Goal: Task Accomplishment & Management: Manage account settings

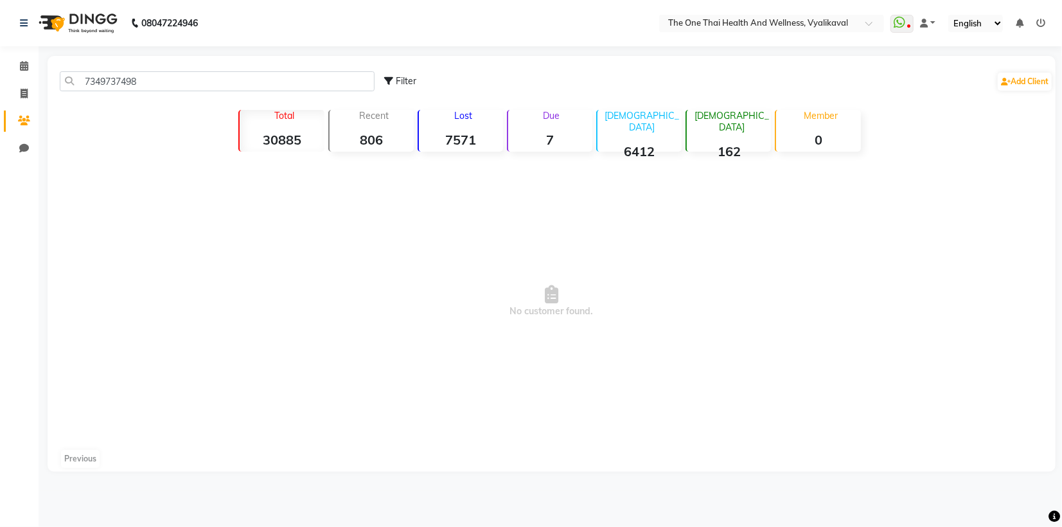
click at [141, 74] on input "7349737498" at bounding box center [217, 81] width 315 height 20
type input "7"
click at [143, 74] on input "9036575112" at bounding box center [217, 81] width 315 height 20
type input "9"
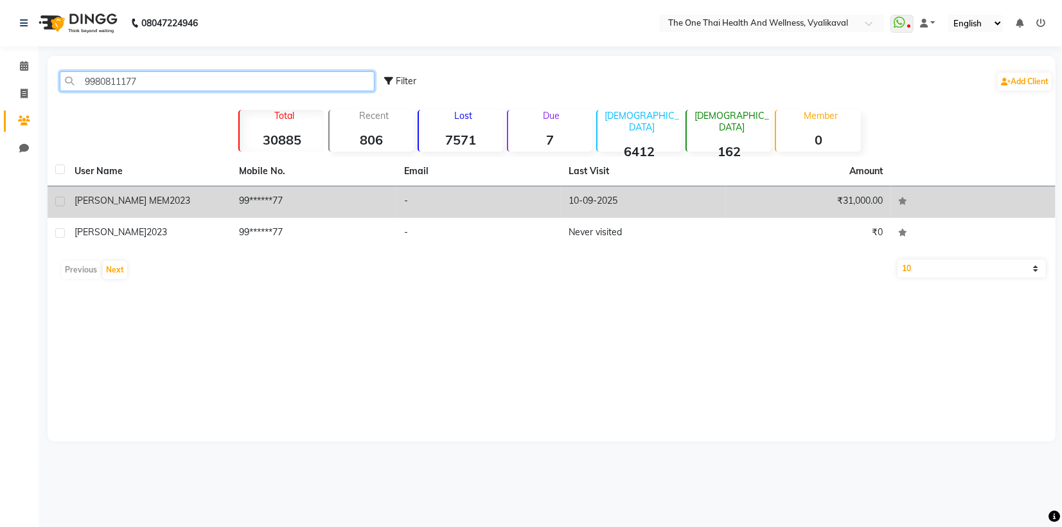
type input "9980811177"
click at [64, 203] on label at bounding box center [60, 202] width 10 height 10
click at [64, 203] on input "checkbox" at bounding box center [59, 202] width 8 height 8
checkbox input "true"
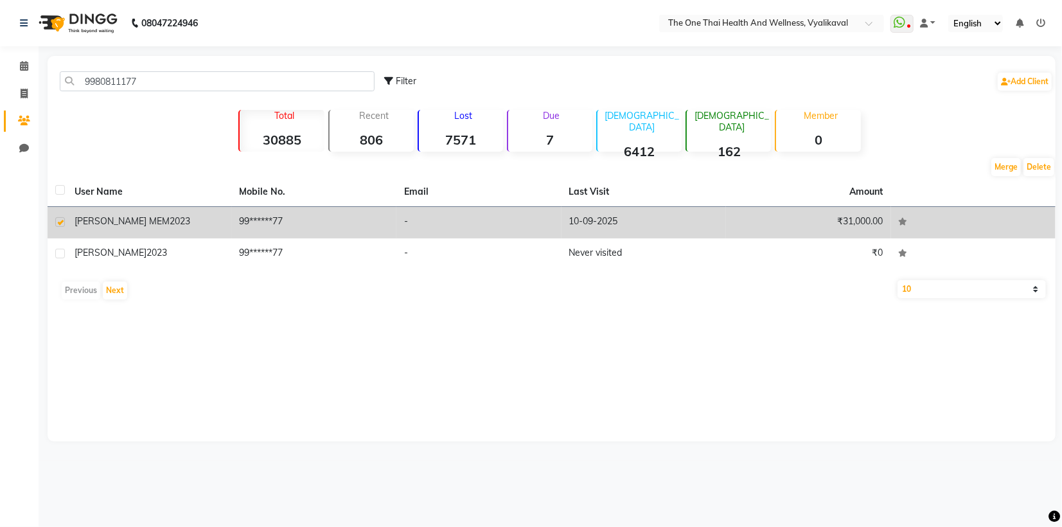
click at [83, 213] on td "[PERSON_NAME] MEM 2023" at bounding box center [149, 222] width 165 height 31
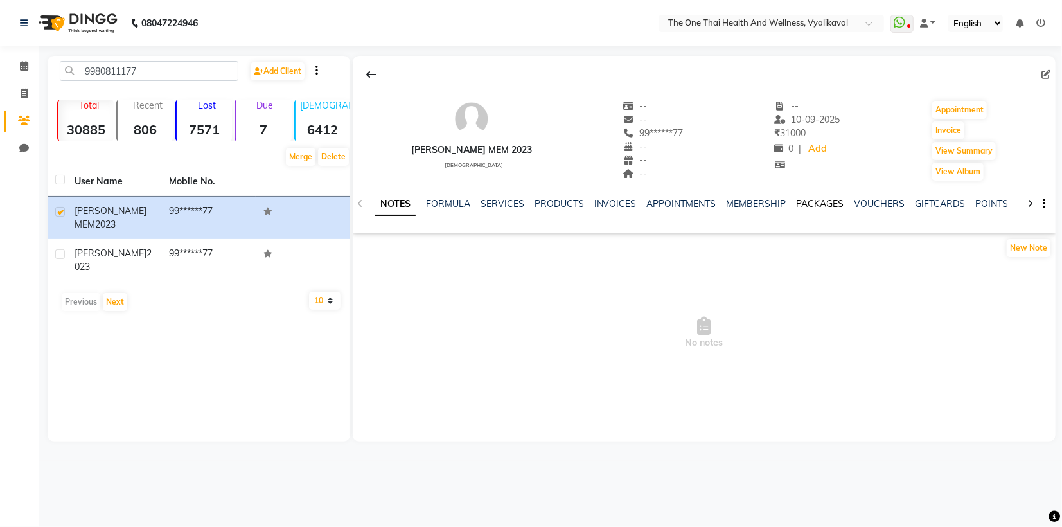
click at [813, 200] on link "PACKAGES" at bounding box center [820, 204] width 48 height 12
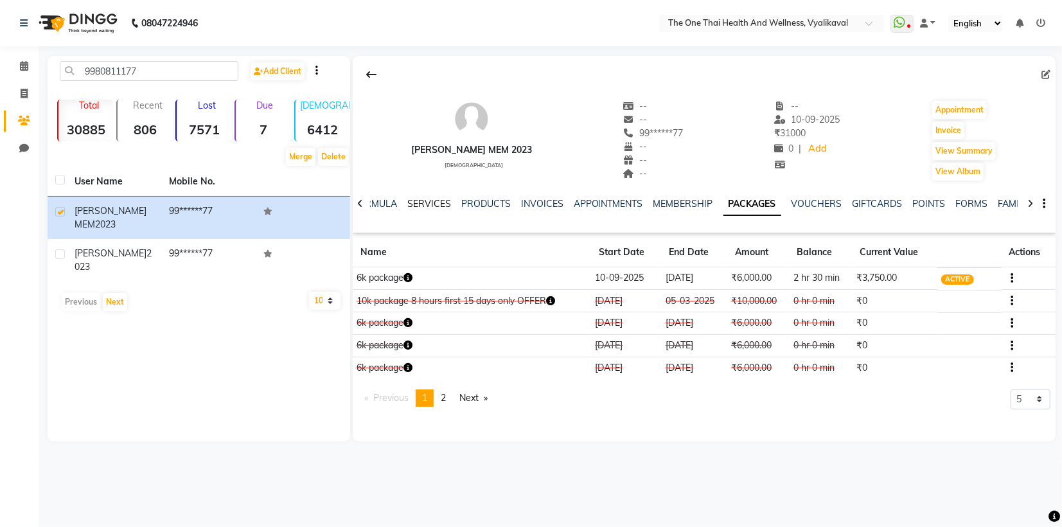
click at [426, 206] on link "SERVICES" at bounding box center [429, 204] width 44 height 12
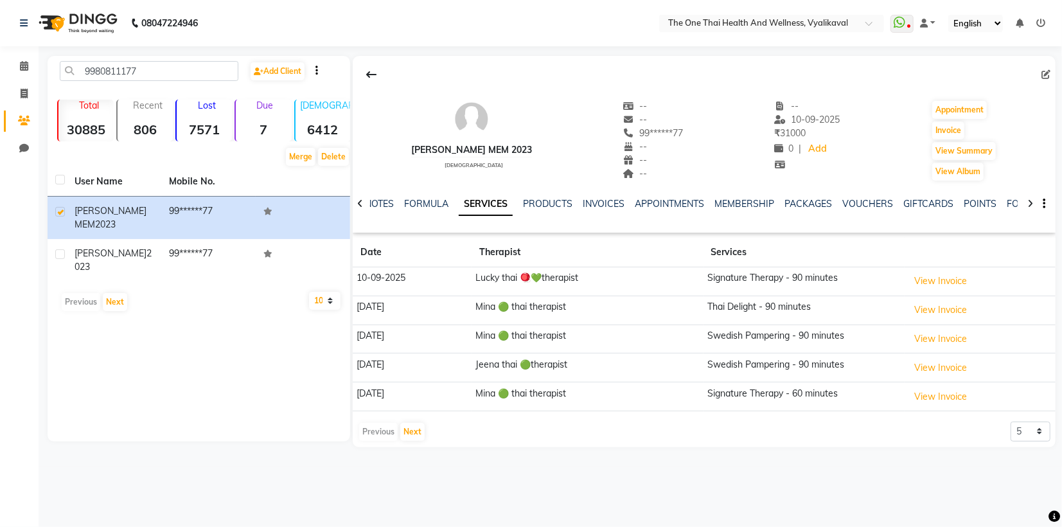
click at [602, 209] on div "INVOICES" at bounding box center [603, 203] width 42 height 13
click at [600, 207] on link "INVOICES" at bounding box center [603, 204] width 42 height 12
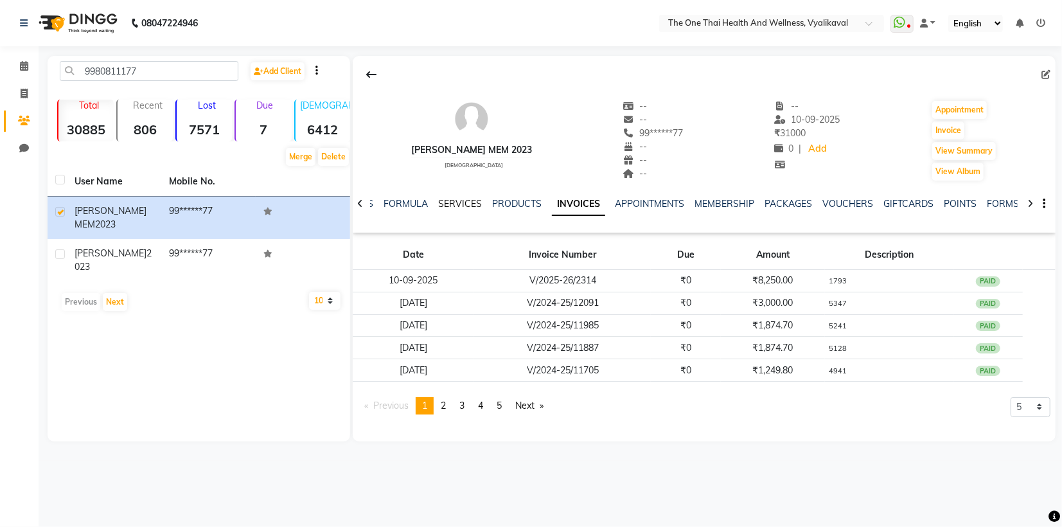
click at [460, 208] on link "SERVICES" at bounding box center [460, 204] width 44 height 12
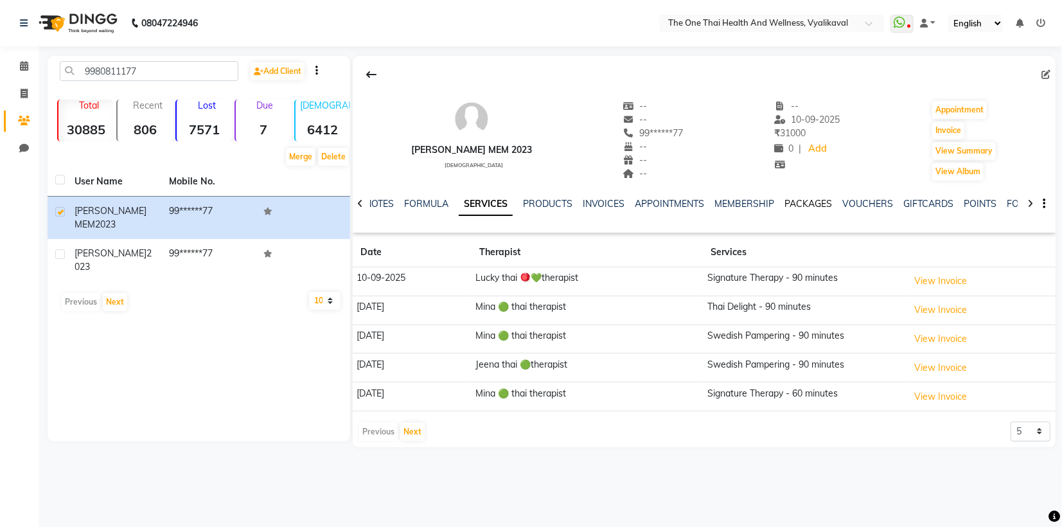
click at [815, 204] on link "PACKAGES" at bounding box center [809, 204] width 48 height 12
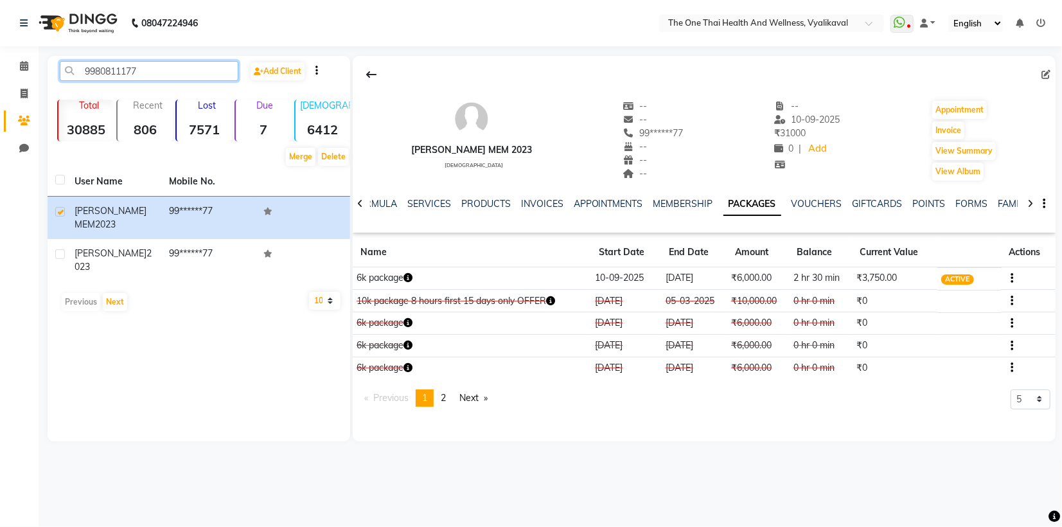
click at [145, 74] on input "9980811177" at bounding box center [149, 71] width 179 height 20
type input "9"
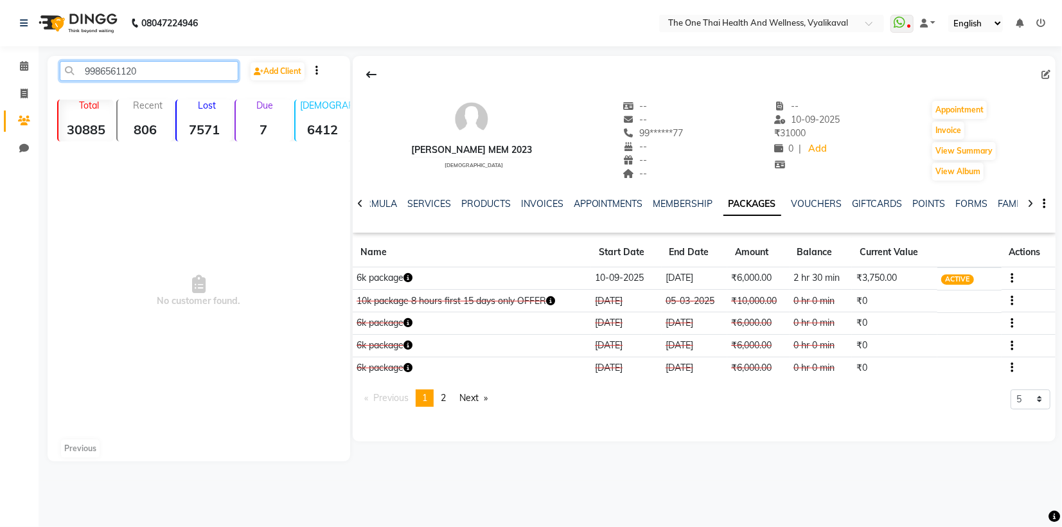
click at [164, 73] on input "9986561120" at bounding box center [149, 71] width 179 height 20
click at [149, 68] on input "9986561120" at bounding box center [149, 71] width 179 height 20
click at [148, 78] on input "9986561120" at bounding box center [149, 71] width 179 height 20
click at [139, 69] on input "9986561120" at bounding box center [149, 71] width 179 height 20
click at [144, 69] on input "9986561120" at bounding box center [149, 71] width 179 height 20
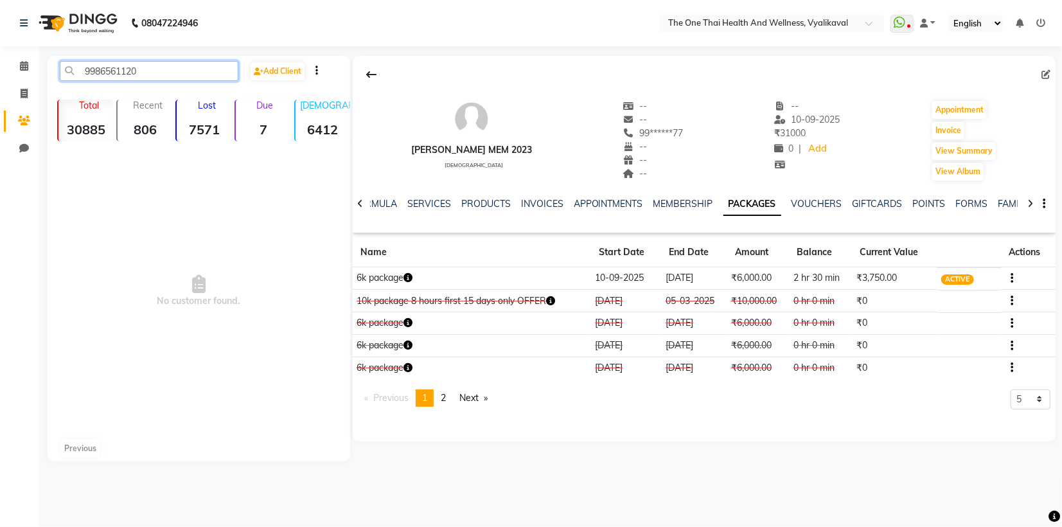
click at [159, 69] on input "9986561120" at bounding box center [149, 71] width 179 height 20
click at [139, 67] on input "9986561120" at bounding box center [149, 71] width 179 height 20
type input "9"
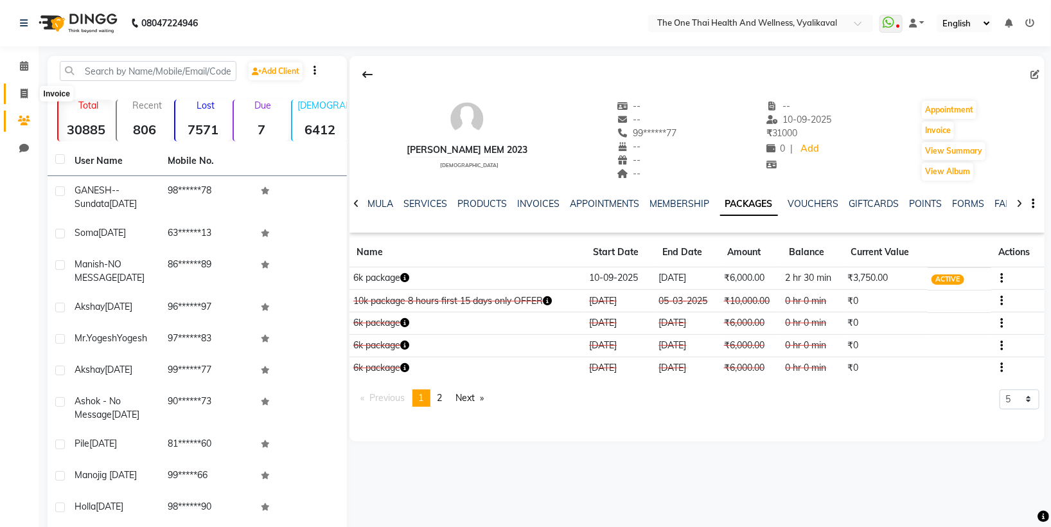
click at [23, 98] on icon at bounding box center [24, 94] width 7 height 10
select select "service"
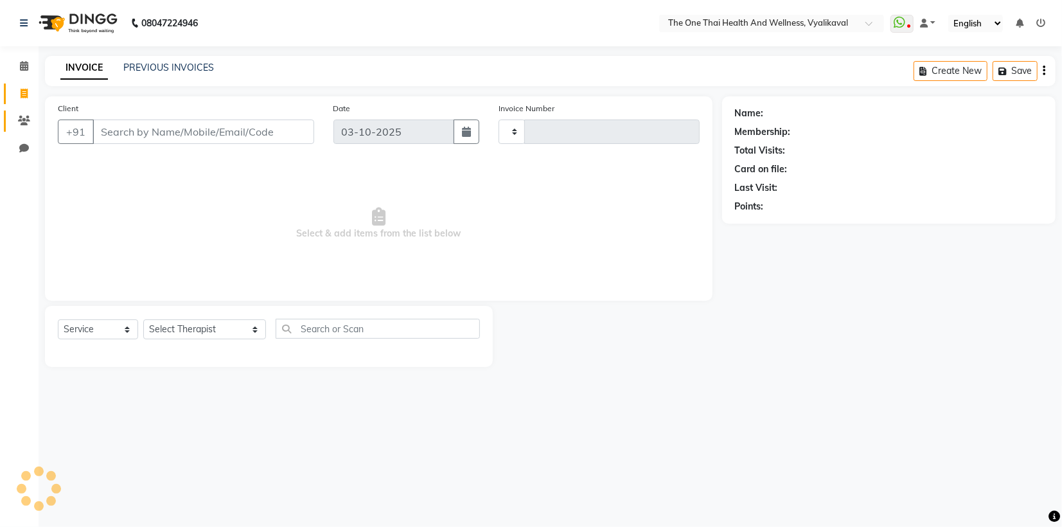
type input "2672"
select select "5972"
click at [22, 116] on icon at bounding box center [24, 121] width 12 height 10
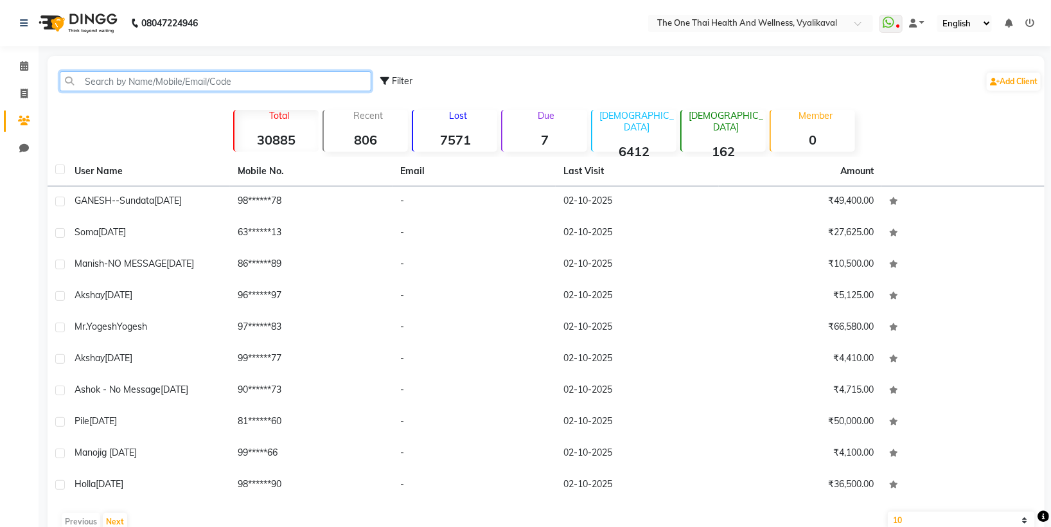
click at [100, 80] on input "text" at bounding box center [215, 81] width 311 height 20
type input "9"
type input "1"
click at [25, 119] on icon at bounding box center [24, 121] width 12 height 10
click at [94, 79] on input "text" at bounding box center [215, 81] width 311 height 20
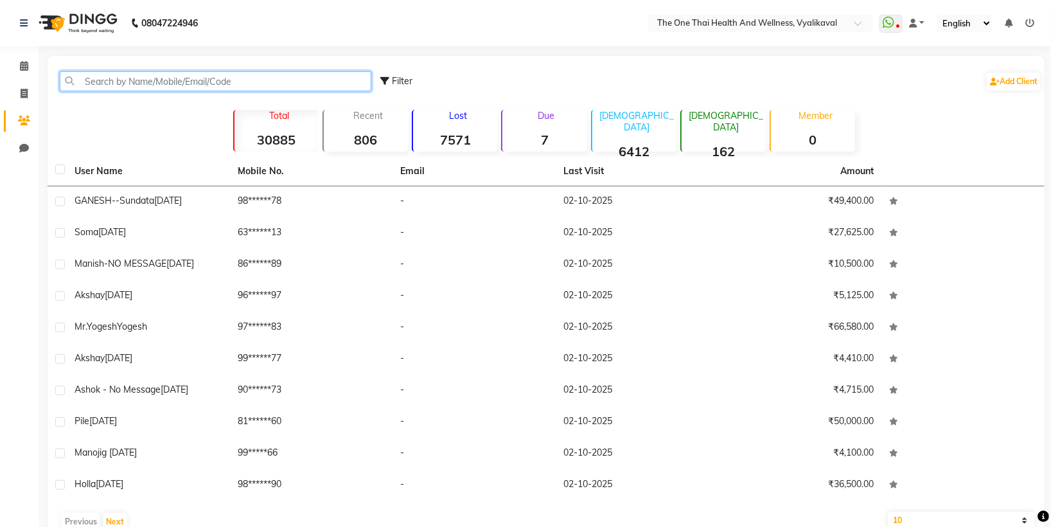
click at [94, 79] on input "text" at bounding box center [215, 81] width 311 height 20
click at [88, 83] on input "text" at bounding box center [215, 81] width 311 height 20
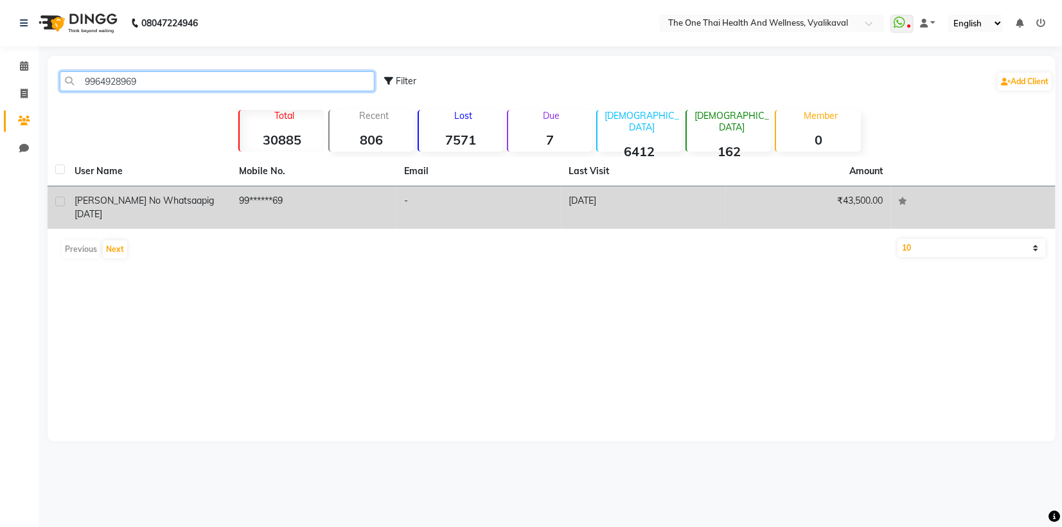
type input "9964928969"
click at [55, 198] on label at bounding box center [60, 202] width 10 height 10
click at [55, 198] on input "checkbox" at bounding box center [59, 202] width 8 height 8
checkbox input "true"
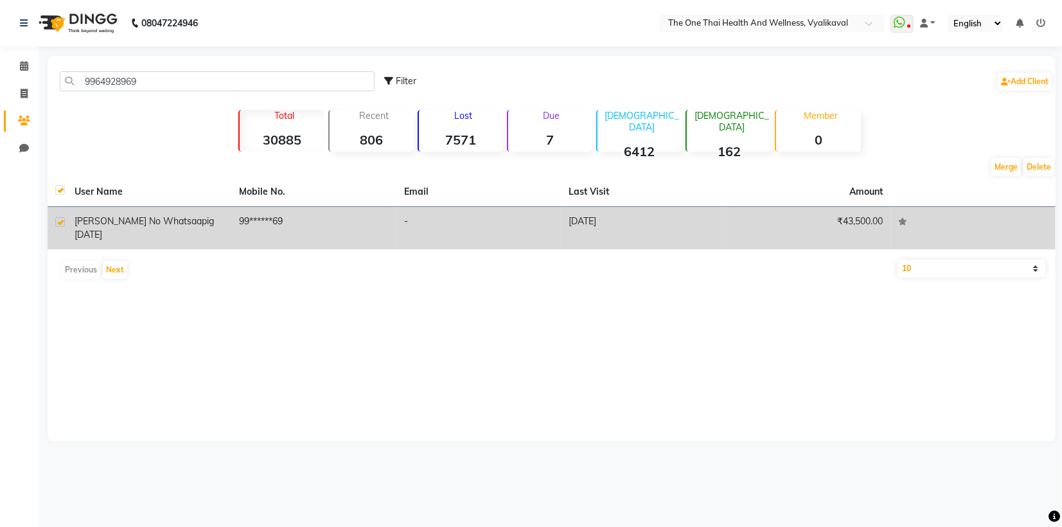
click at [97, 223] on span "[PERSON_NAME] no whatsaap" at bounding box center [140, 221] width 132 height 12
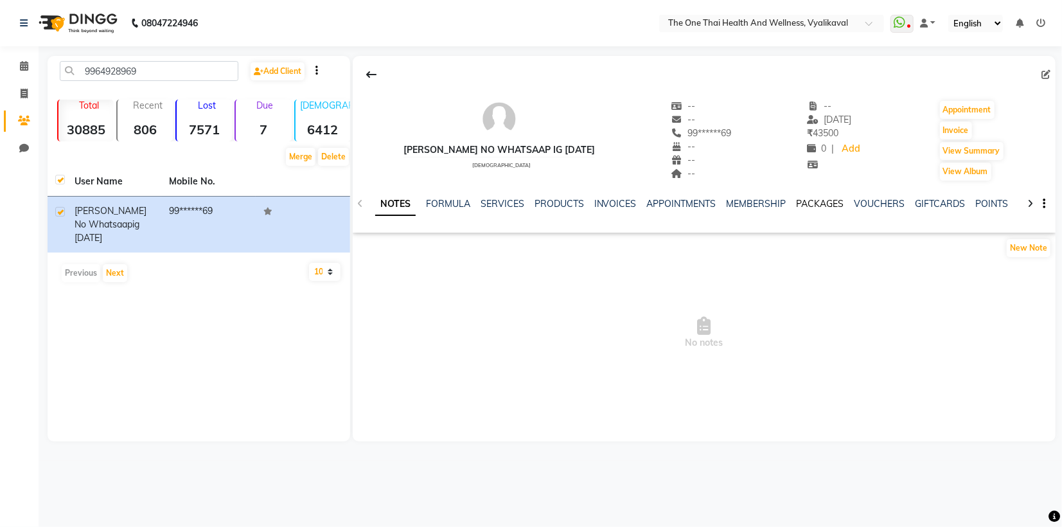
click at [809, 202] on link "PACKAGES" at bounding box center [820, 204] width 48 height 12
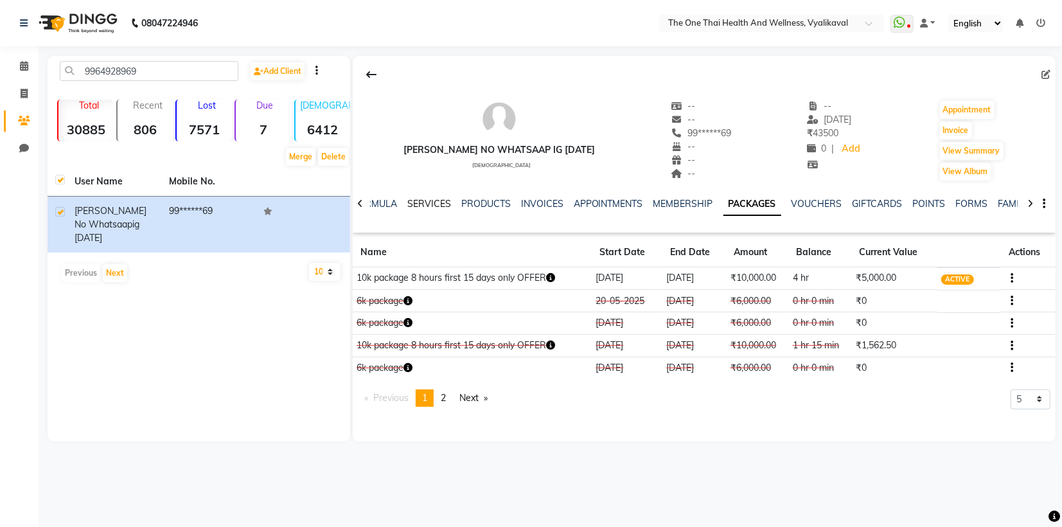
click at [425, 203] on link "SERVICES" at bounding box center [429, 204] width 44 height 12
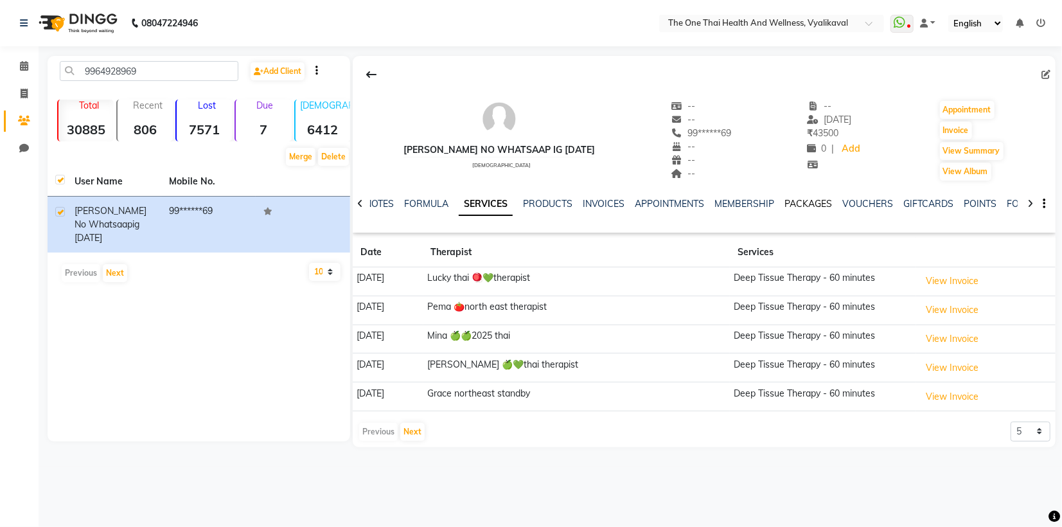
click at [807, 198] on link "PACKAGES" at bounding box center [809, 204] width 48 height 12
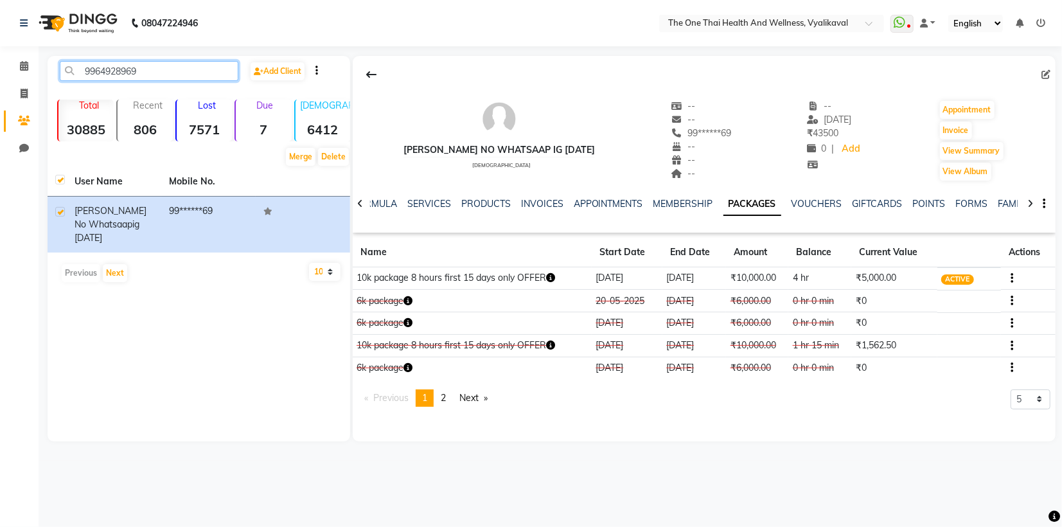
click at [141, 74] on input "9964928969" at bounding box center [149, 71] width 179 height 20
type input "9"
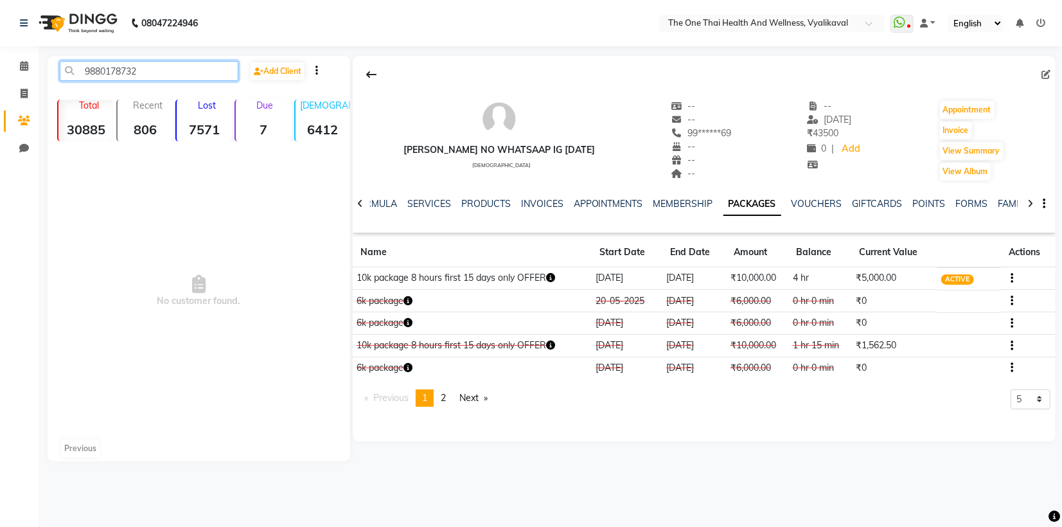
click at [159, 68] on input "9880178732" at bounding box center [149, 71] width 179 height 20
type input "9"
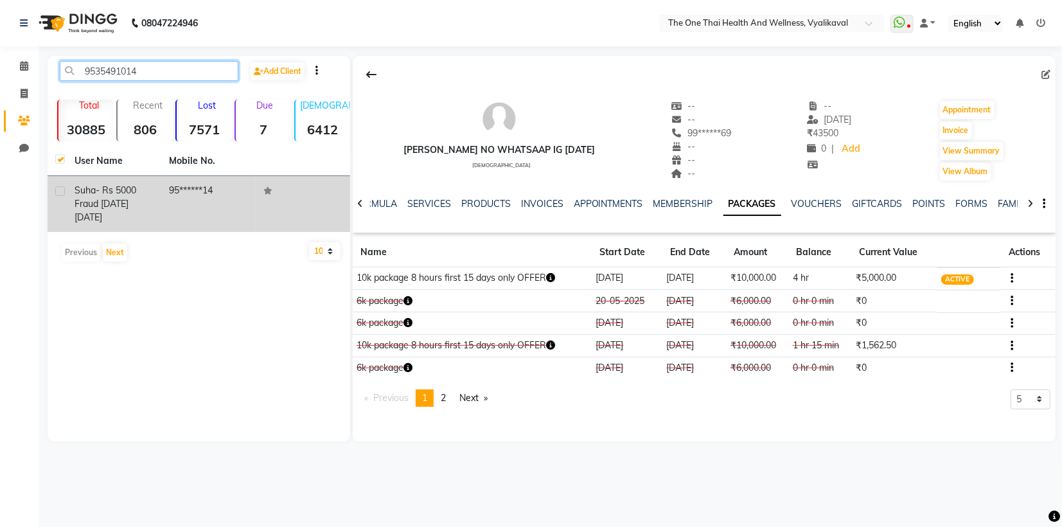
type input "9535491014"
click at [62, 191] on label at bounding box center [60, 191] width 10 height 10
click at [62, 191] on input "checkbox" at bounding box center [59, 192] width 8 height 8
checkbox input "true"
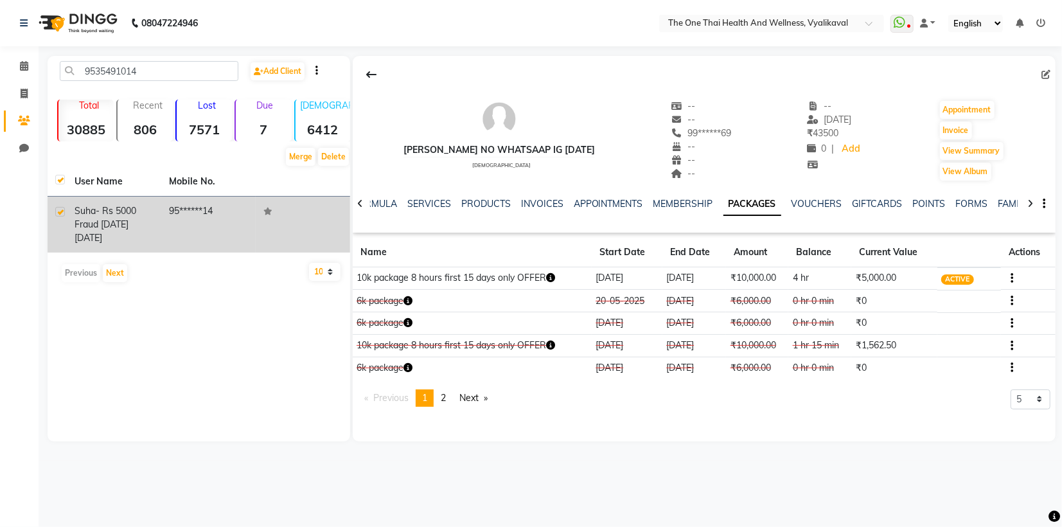
click at [98, 208] on span "suha- Rs 5000 fraud [DATE]" at bounding box center [105, 217] width 62 height 25
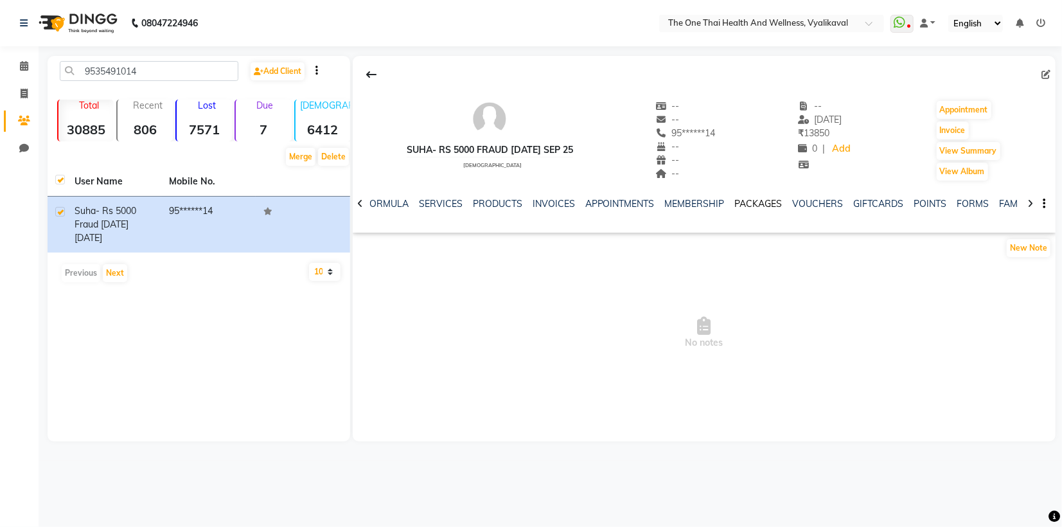
click at [756, 203] on link "PACKAGES" at bounding box center [759, 204] width 48 height 12
click at [426, 204] on link "SERVICES" at bounding box center [429, 204] width 44 height 12
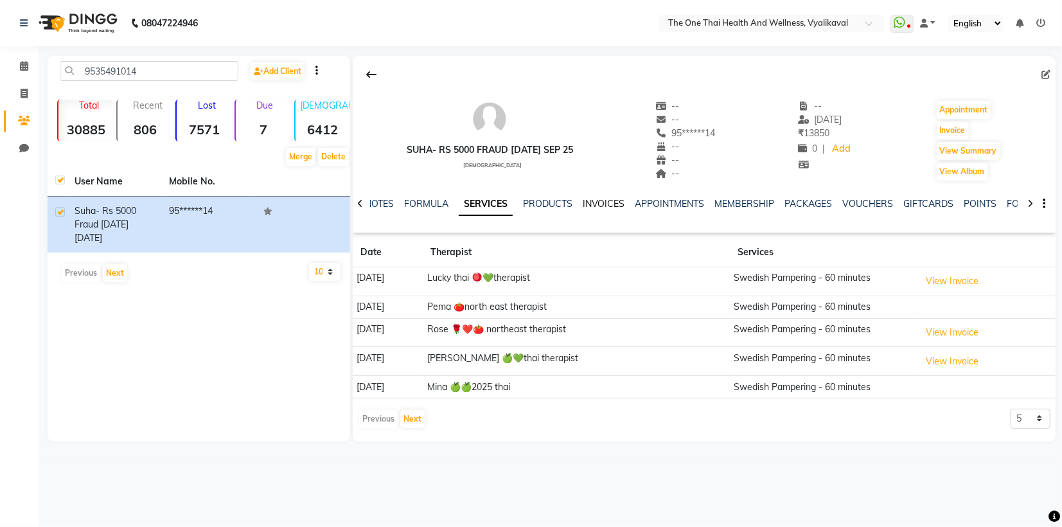
click at [599, 202] on link "INVOICES" at bounding box center [603, 204] width 42 height 12
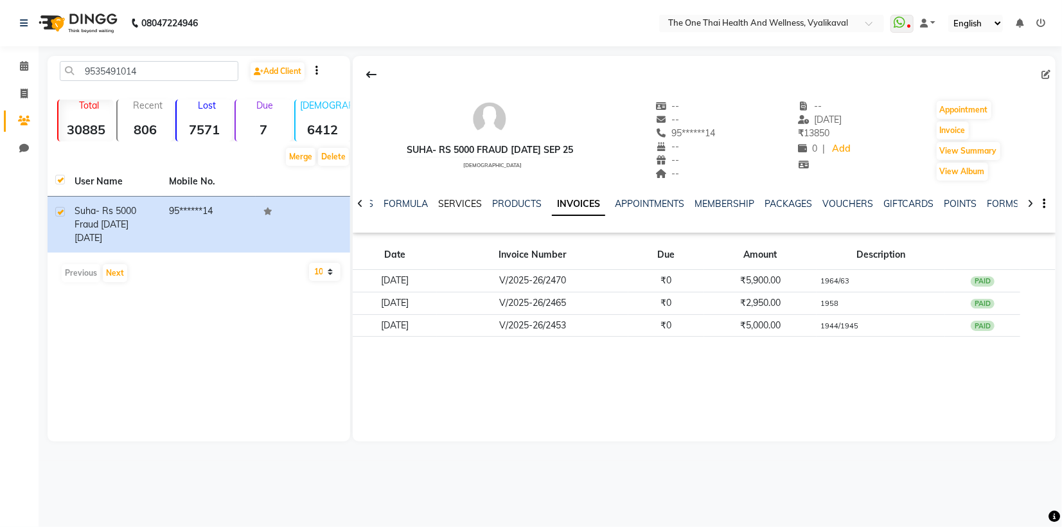
click at [456, 202] on link "SERVICES" at bounding box center [460, 204] width 44 height 12
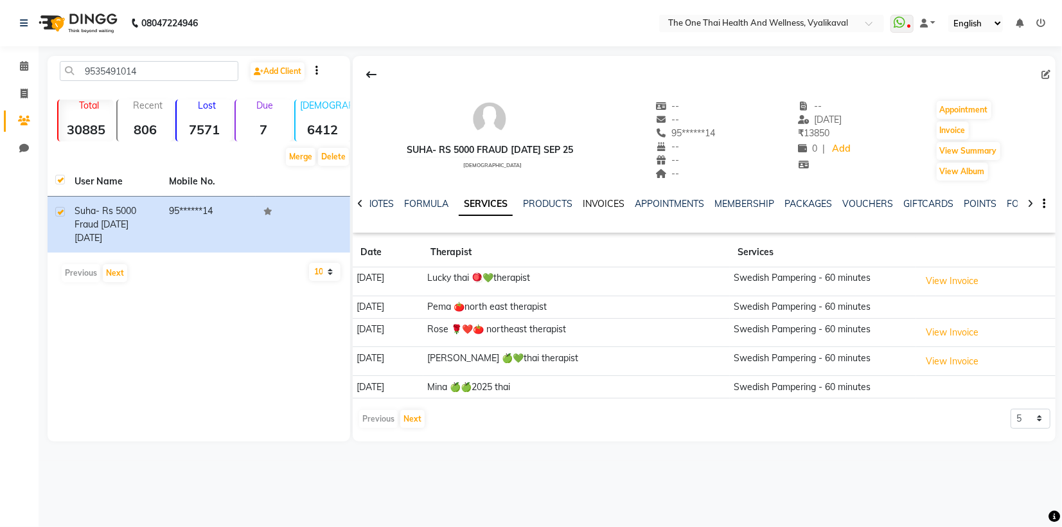
click at [608, 204] on link "INVOICES" at bounding box center [603, 204] width 42 height 12
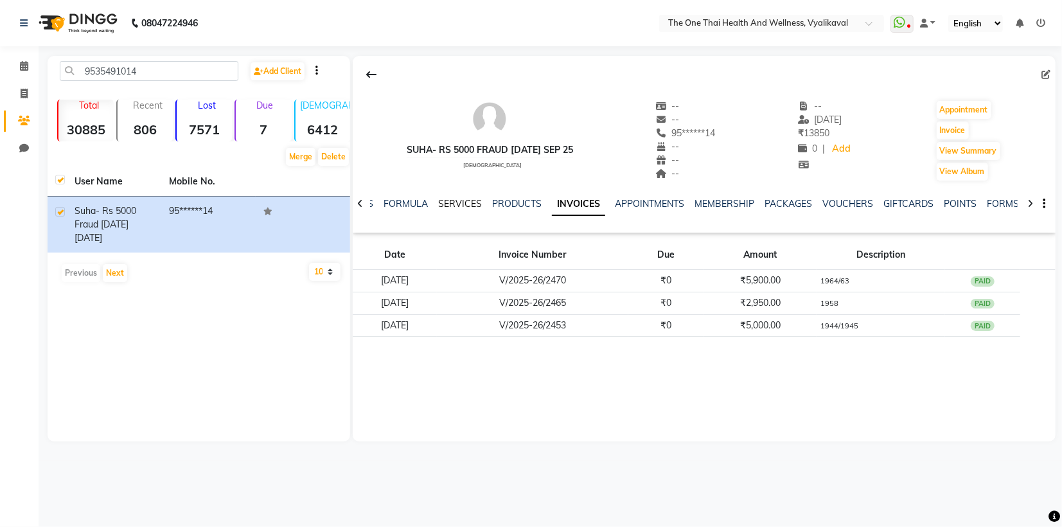
click at [462, 204] on link "SERVICES" at bounding box center [460, 204] width 44 height 12
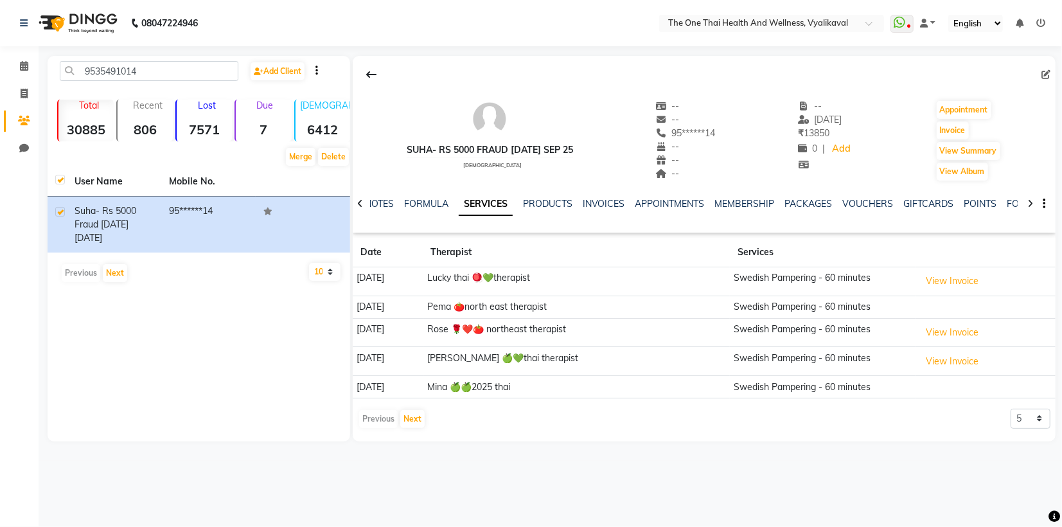
click at [482, 206] on link "SERVICES" at bounding box center [486, 204] width 54 height 23
